Goal: Information Seeking & Learning: Check status

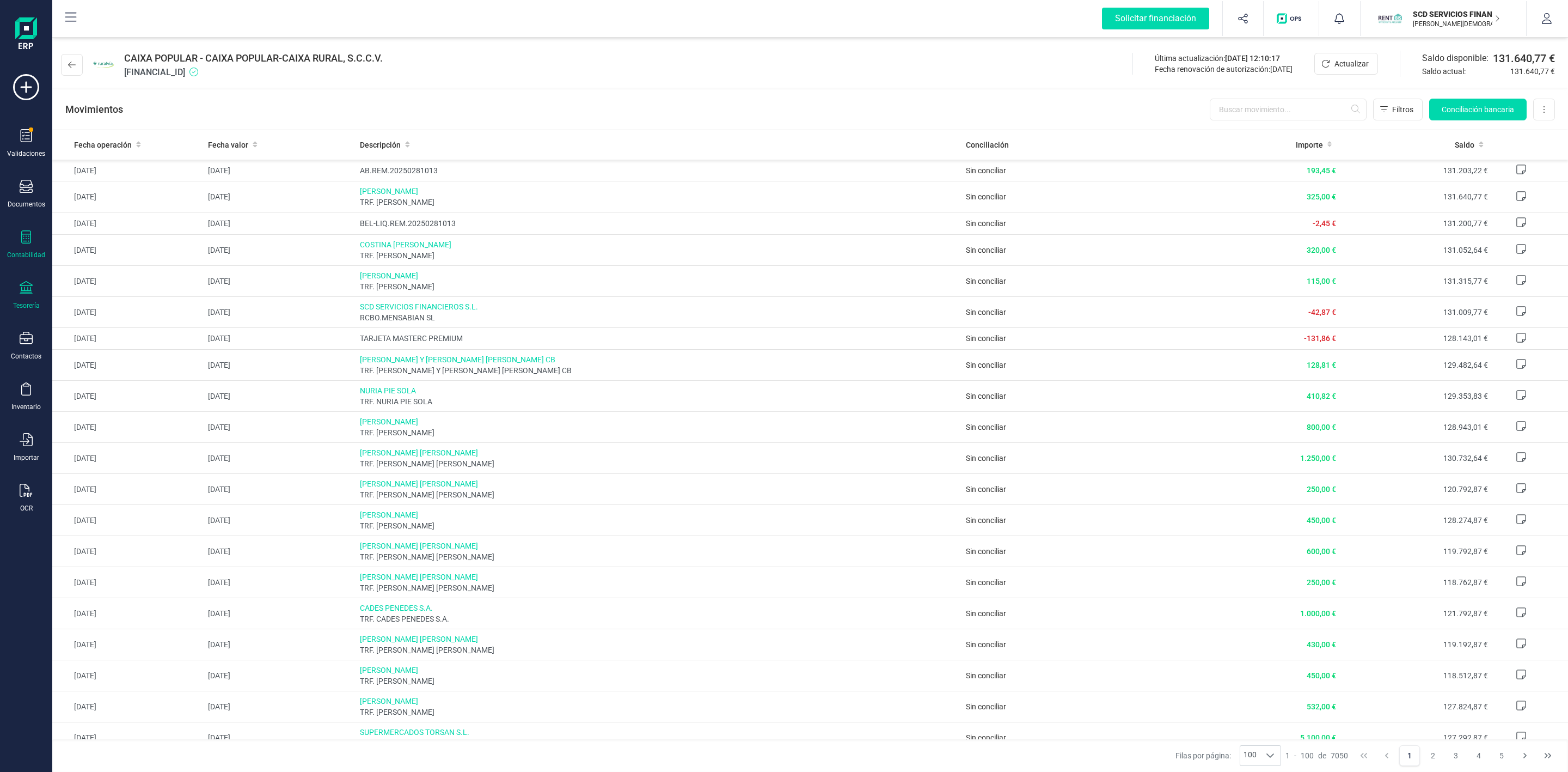
click at [33, 233] on div "Contabilidad" at bounding box center [26, 244] width 44 height 29
click at [93, 276] on span "Préstamos" at bounding box center [117, 279] width 65 height 13
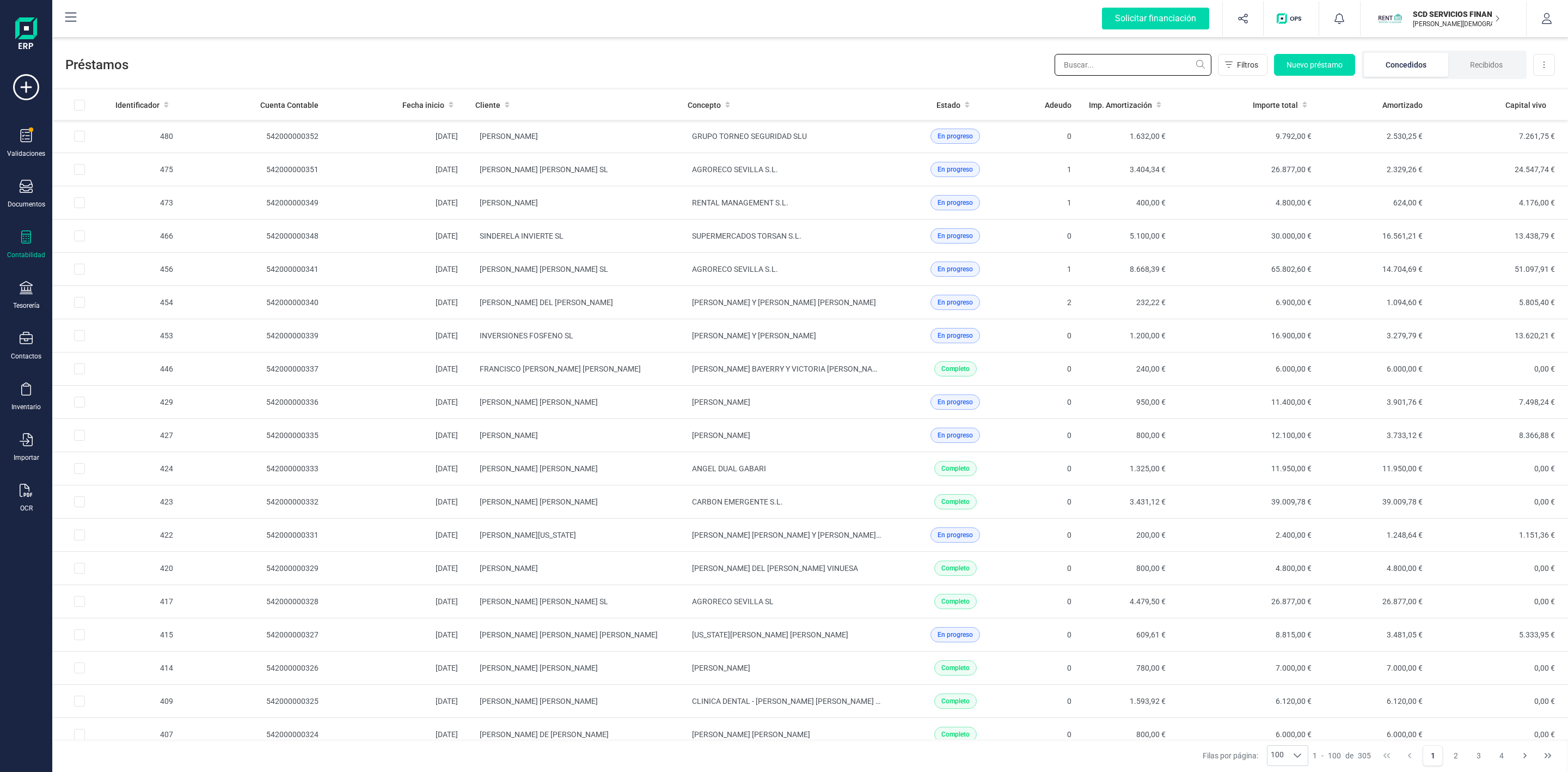
click at [1098, 70] on input "text" at bounding box center [1133, 65] width 157 height 22
type input "gloria"
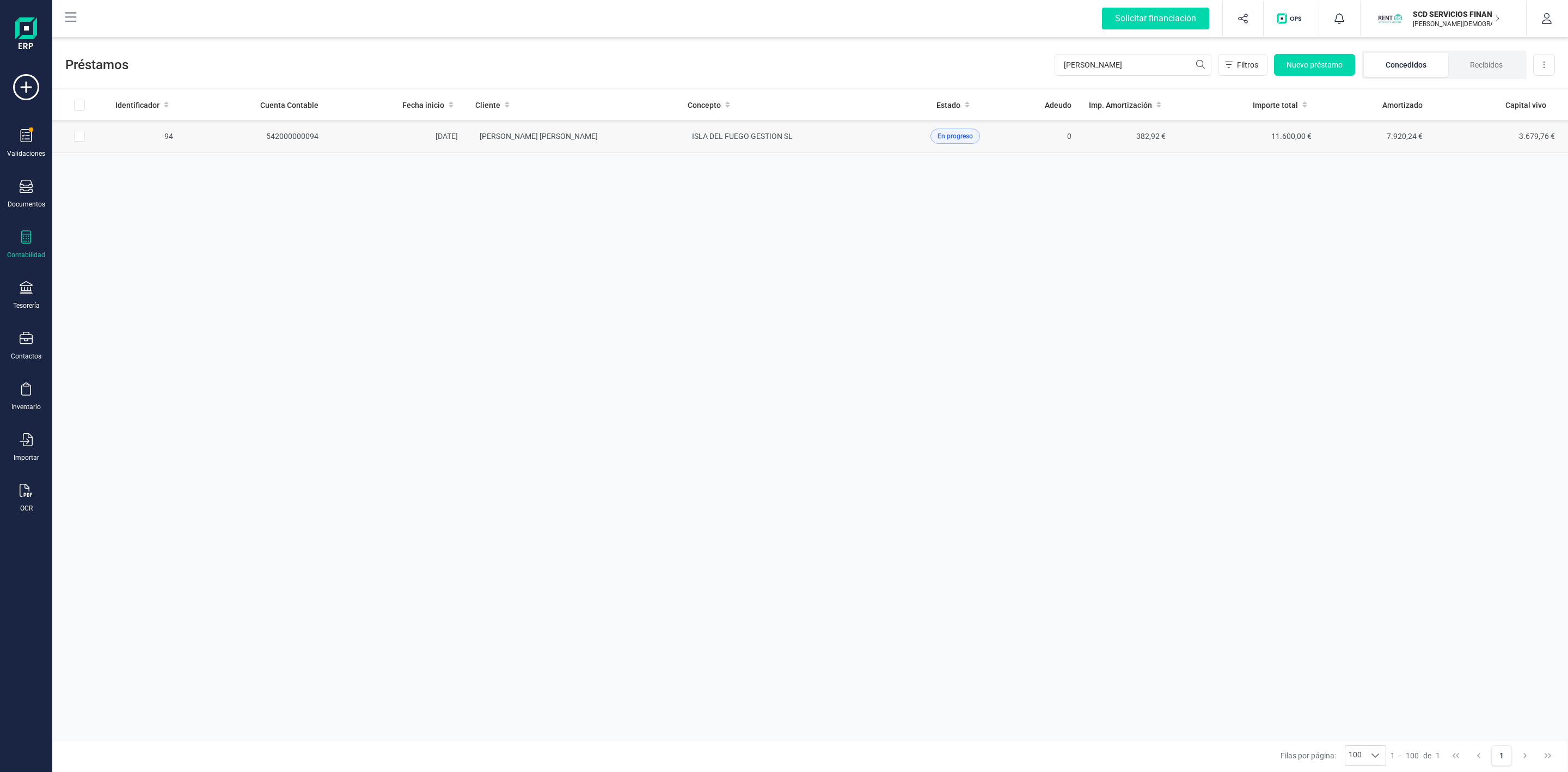
click at [602, 141] on td "AVILA RAMOS GLORIA" at bounding box center [573, 136] width 212 height 33
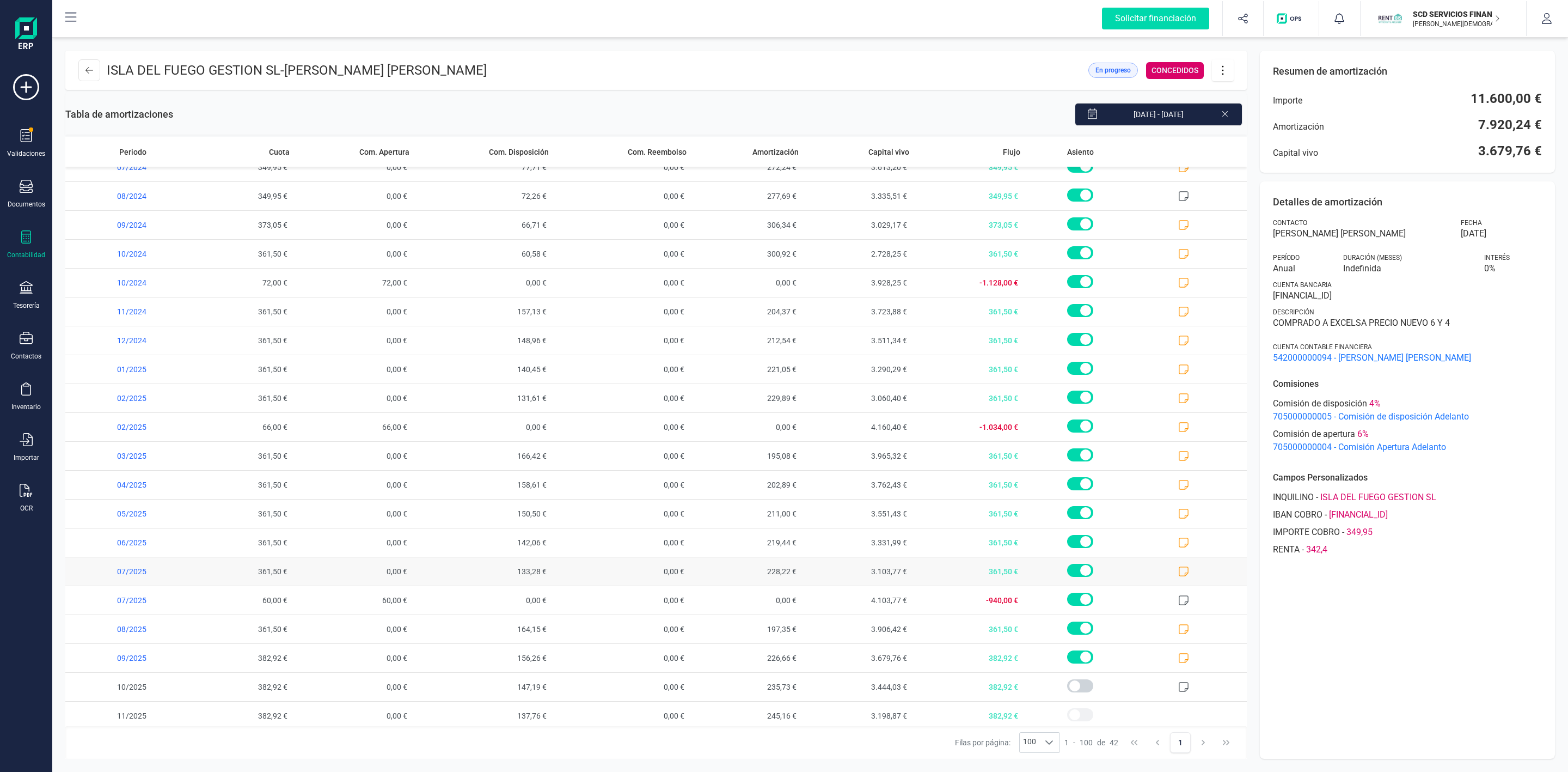
scroll to position [664, 0]
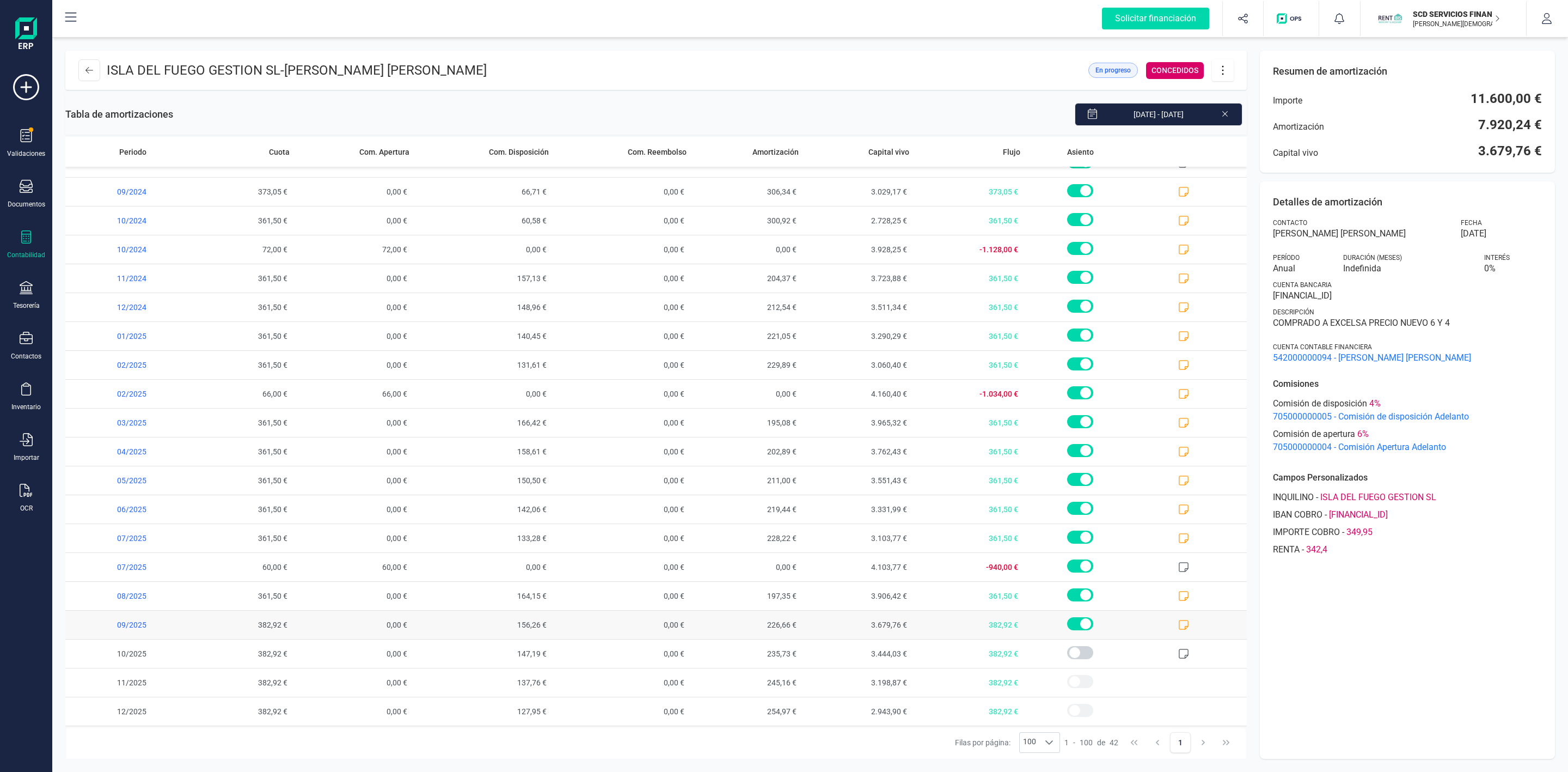
click at [1178, 623] on icon at bounding box center [1183, 624] width 11 height 11
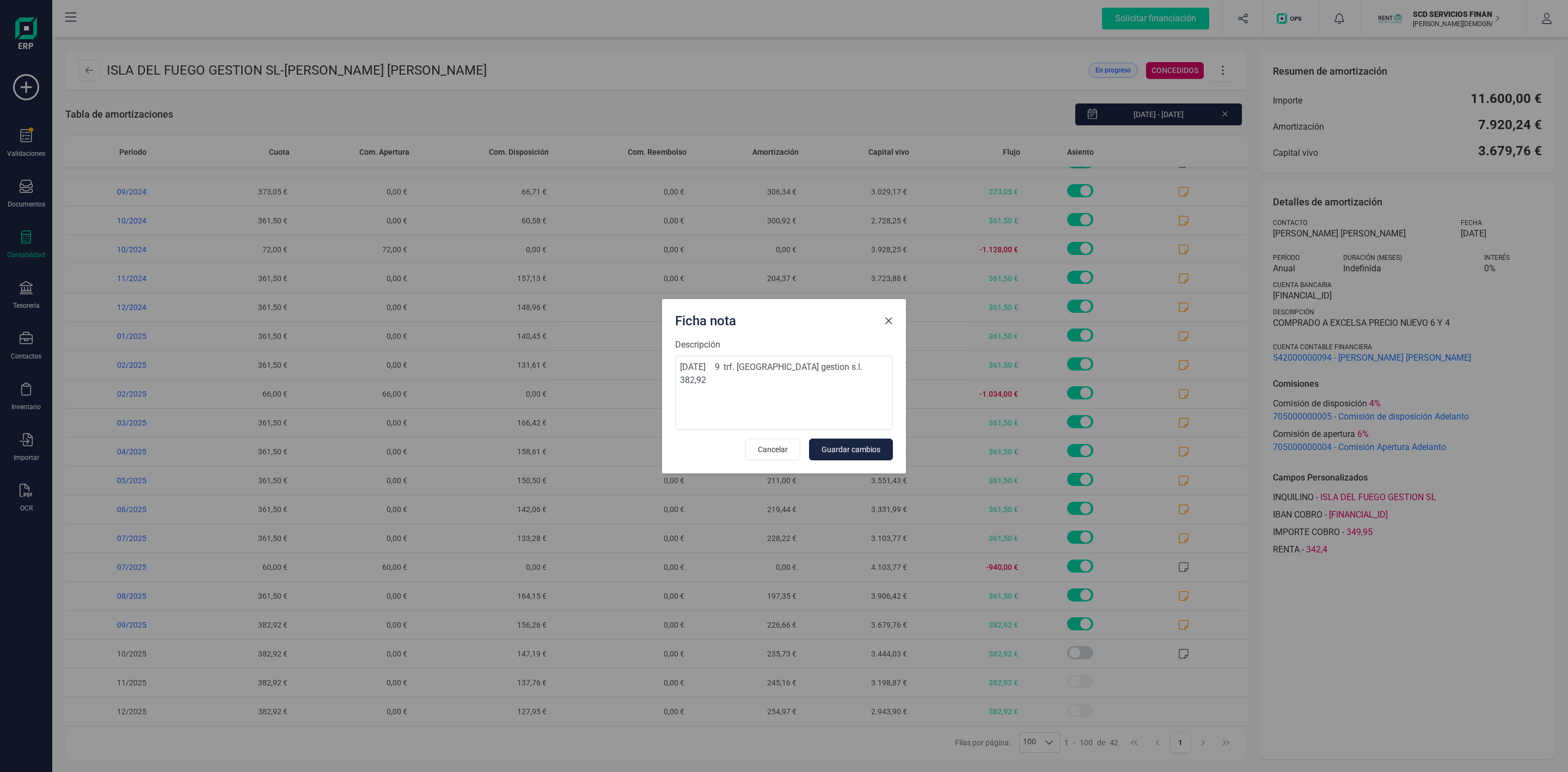
click at [885, 318] on span "Close" at bounding box center [889, 321] width 9 height 9
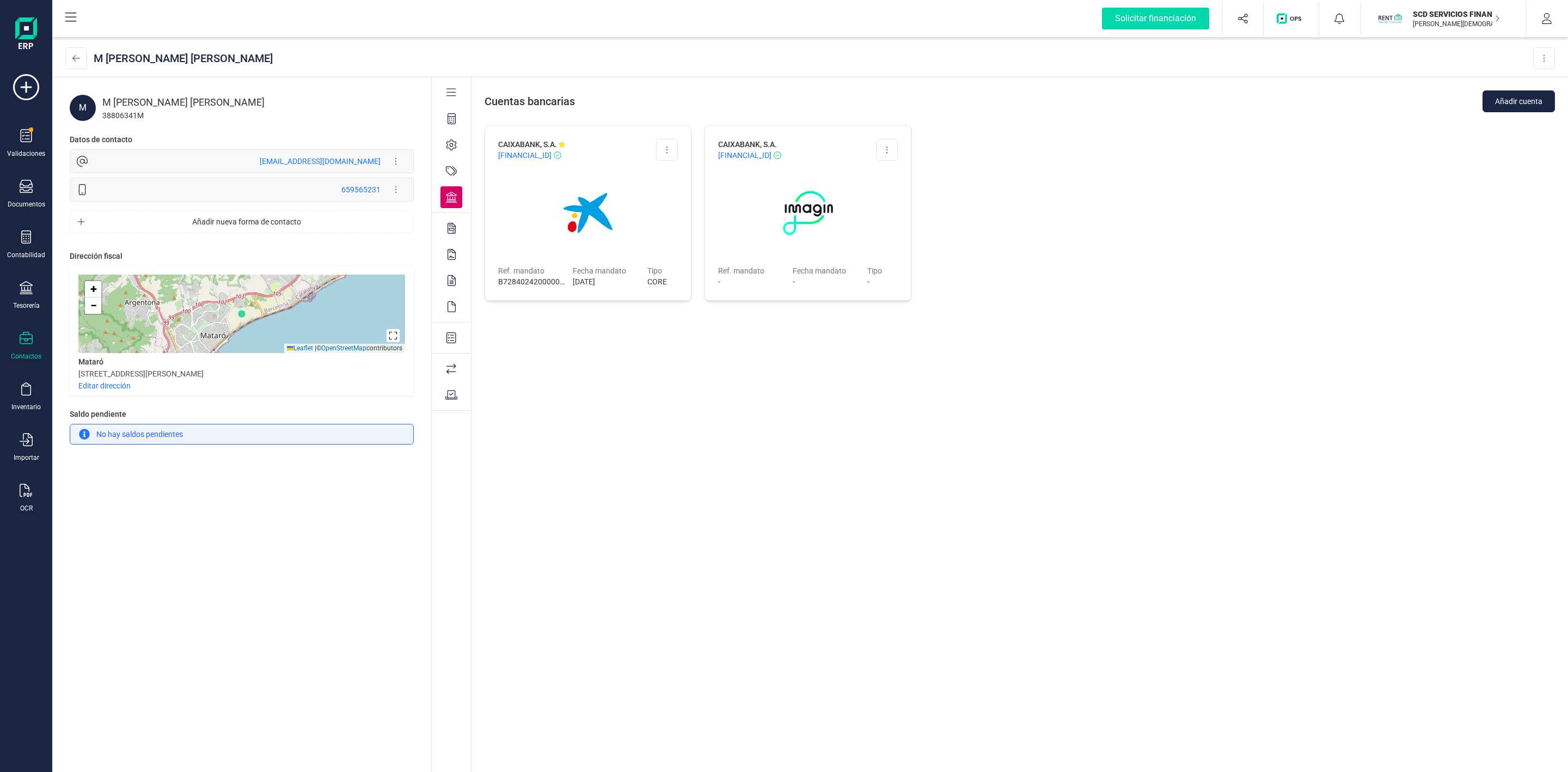
click at [26, 23] on img at bounding box center [26, 35] width 22 height 35
click at [78, 56] on icon at bounding box center [76, 59] width 7 height 9
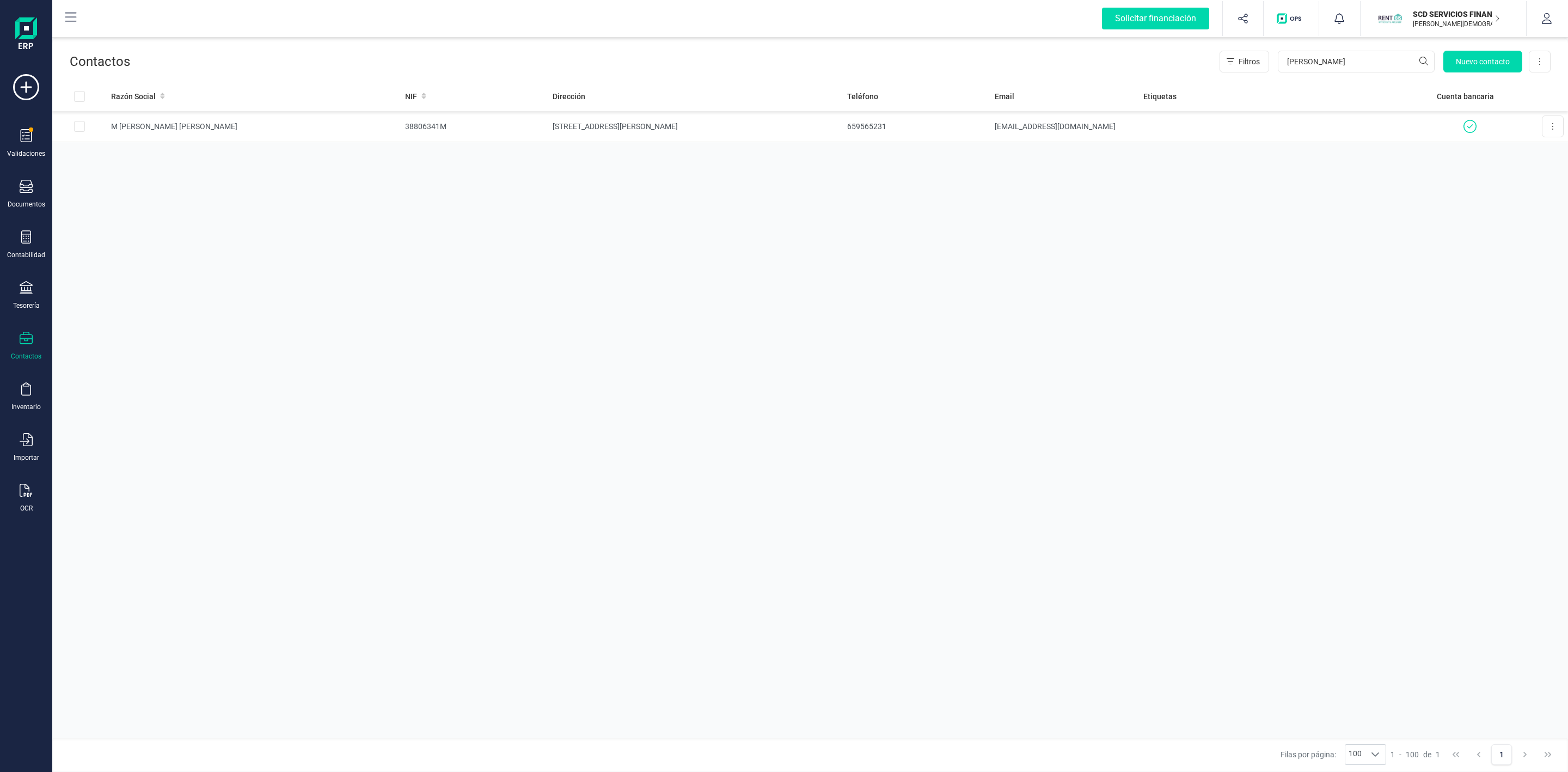
click at [31, 25] on img at bounding box center [26, 35] width 22 height 35
click at [23, 250] on div "Contabilidad" at bounding box center [26, 244] width 44 height 29
click at [25, 285] on icon at bounding box center [26, 288] width 13 height 13
click at [21, 242] on icon at bounding box center [26, 237] width 13 height 13
click at [97, 282] on span "Préstamos" at bounding box center [117, 279] width 65 height 13
